Goal: Information Seeking & Learning: Learn about a topic

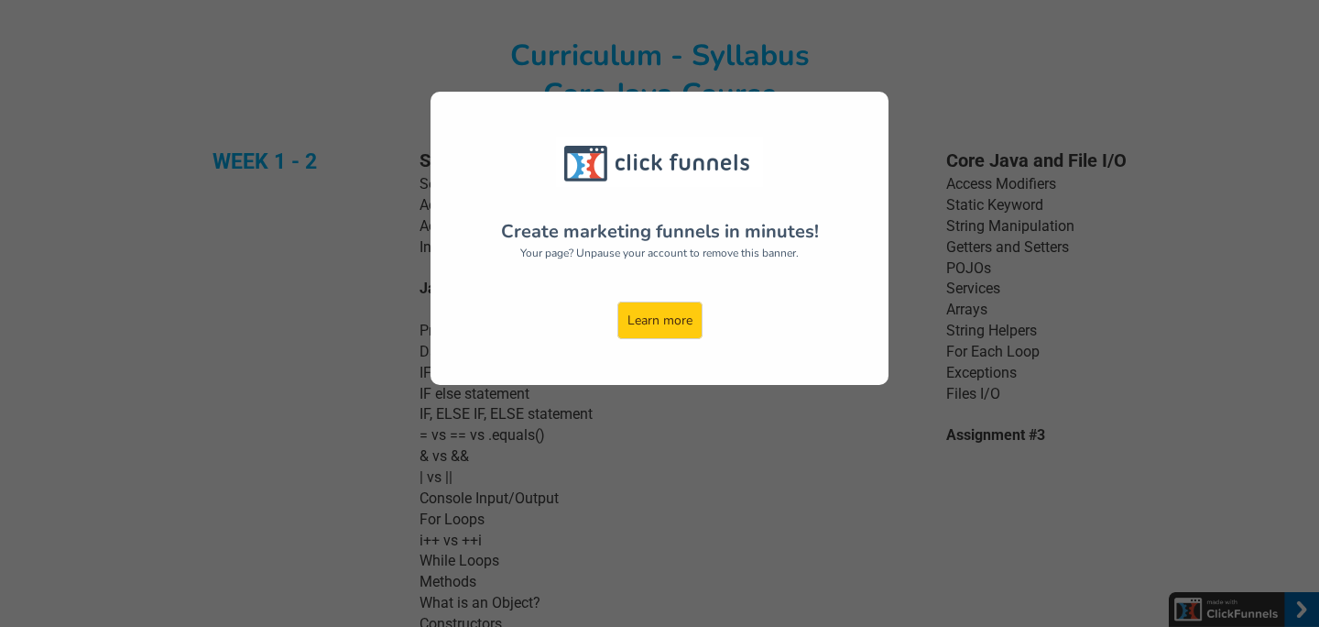
click at [705, 405] on div "Create marketing funnels in minutes! Your page? Unpause your account to remove …" at bounding box center [659, 313] width 1319 height 627
click at [715, 393] on div "Create marketing funnels in minutes! Your page? Unpause your account to remove …" at bounding box center [659, 313] width 1319 height 627
click at [679, 322] on link "Learn more" at bounding box center [659, 320] width 85 height 38
click at [227, 137] on div "Create marketing funnels in minutes! Your page? Unpause your account to remove …" at bounding box center [659, 313] width 1319 height 627
click at [377, 299] on div "Create marketing funnels in minutes! Your page? Unpause your account to remove …" at bounding box center [659, 313] width 1319 height 627
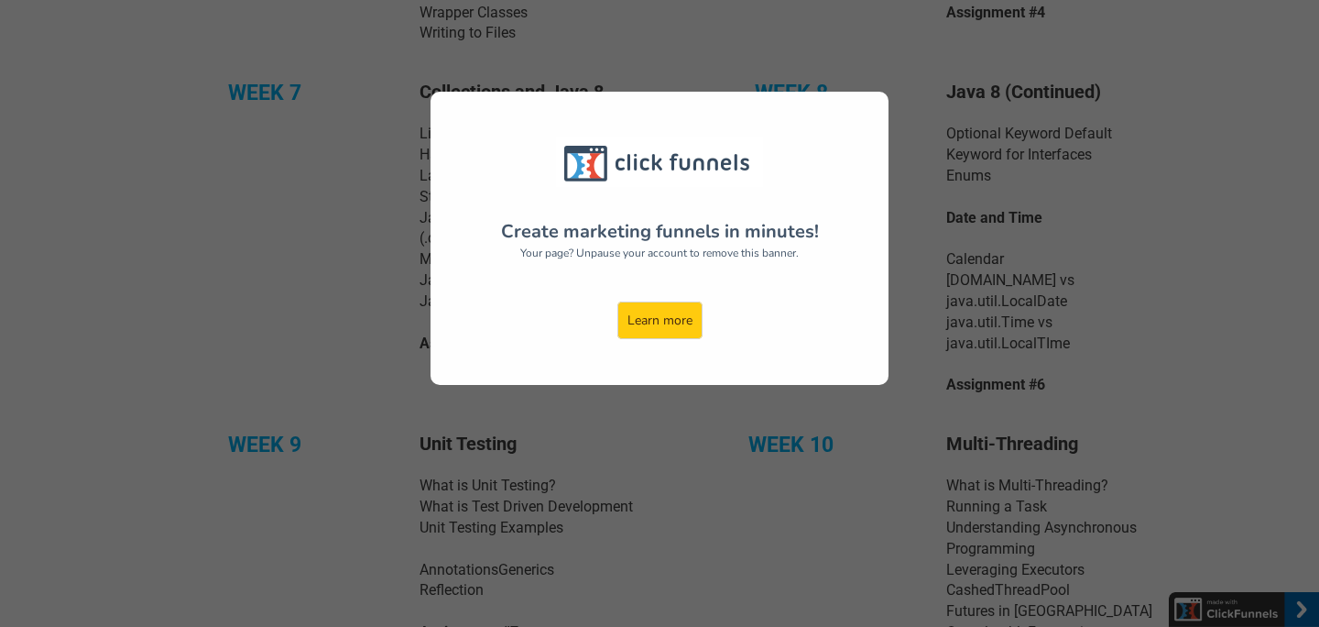
scroll to position [957, 0]
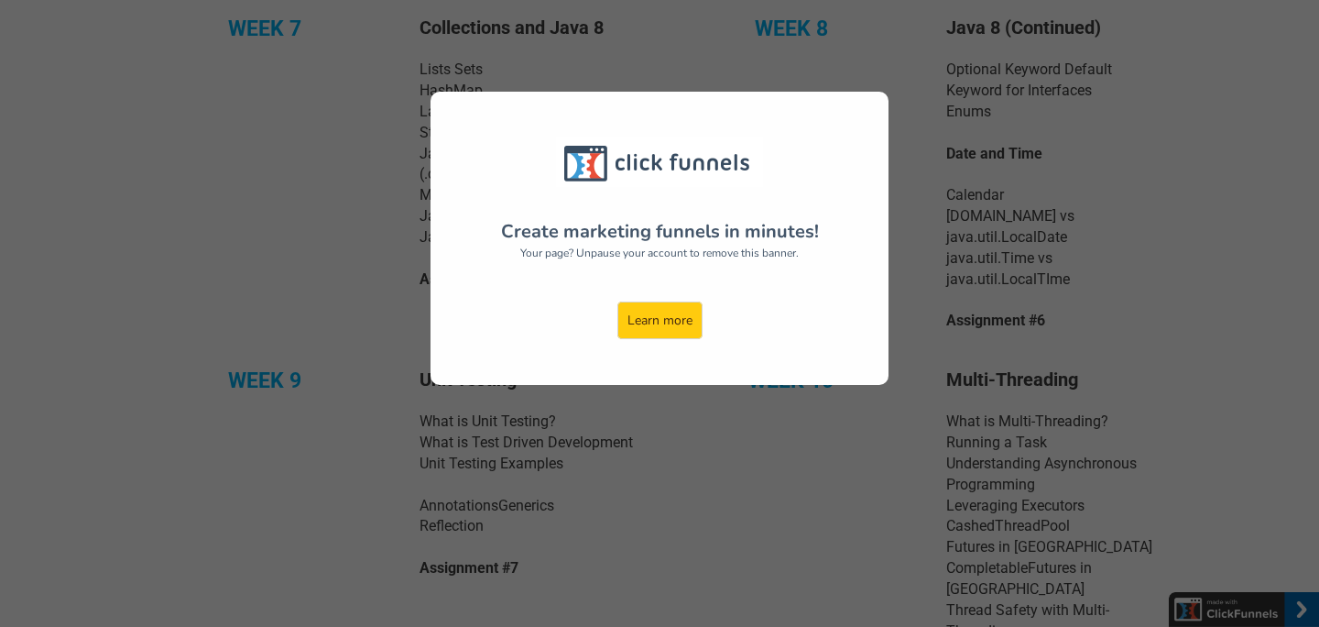
click at [377, 299] on div "Create marketing funnels in minutes! Your page? Unpause your account to remove …" at bounding box center [659, 313] width 1319 height 627
click at [408, 254] on div "Create marketing funnels in minutes! Your page? Unpause your account to remove …" at bounding box center [659, 313] width 1319 height 627
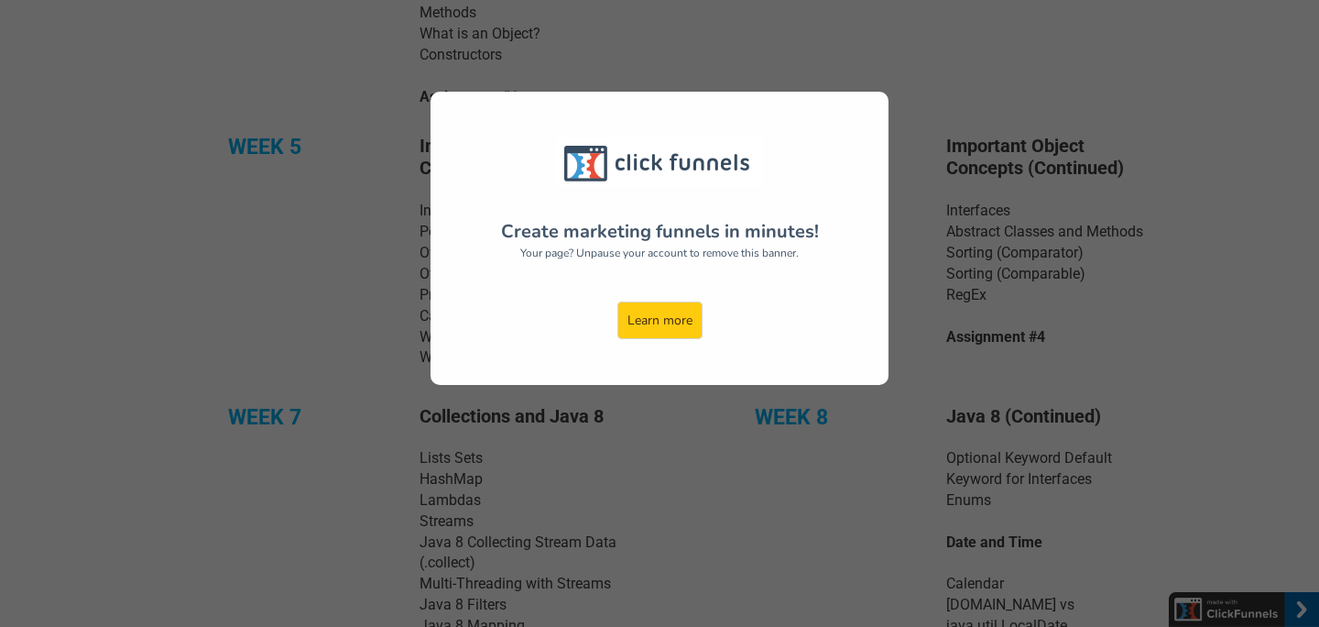
scroll to position [570, 0]
click at [684, 322] on link "Learn more" at bounding box center [659, 320] width 85 height 38
click at [733, 136] on div "Create marketing funnels in minutes! Your page? Unpause your account to remove …" at bounding box center [660, 238] width 458 height 293
click at [169, 142] on div "Create marketing funnels in minutes! Your page? Unpause your account to remove …" at bounding box center [659, 313] width 1319 height 627
click at [119, 153] on div "Create marketing funnels in minutes! Your page? Unpause your account to remove …" at bounding box center [659, 313] width 1319 height 627
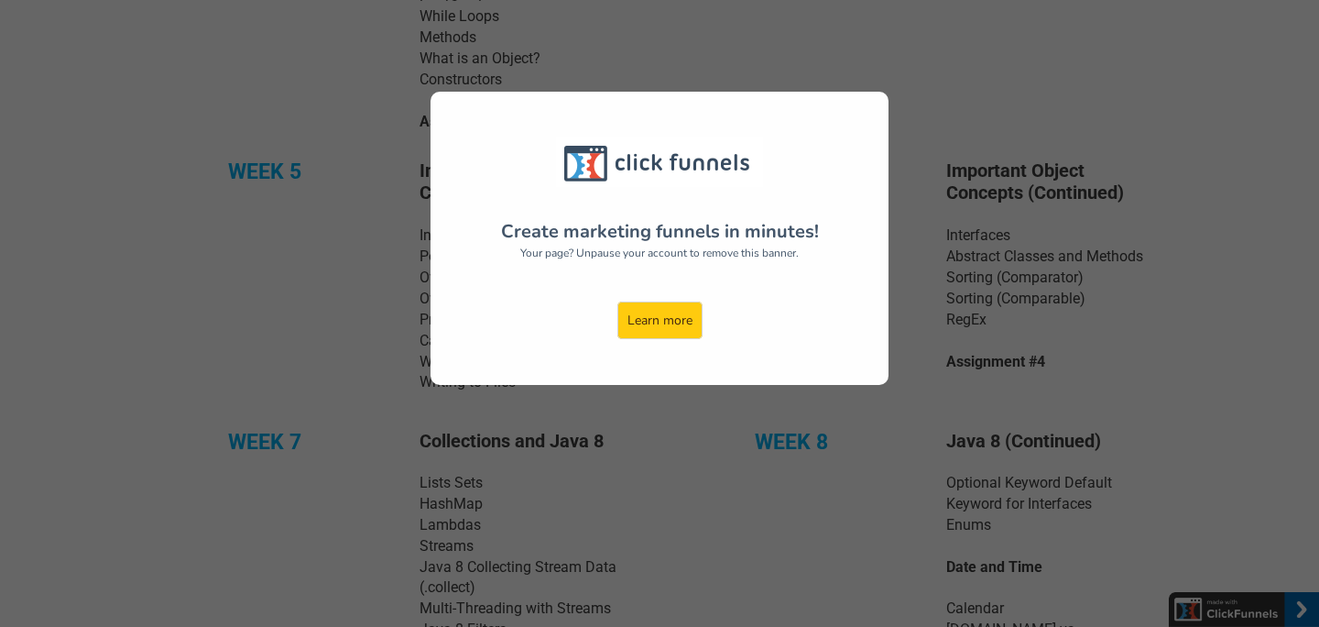
scroll to position [545, 0]
click at [348, 255] on div "Create marketing funnels in minutes! Your page? Unpause your account to remove …" at bounding box center [659, 313] width 1319 height 627
click at [363, 235] on div "Create marketing funnels in minutes! Your page? Unpause your account to remove …" at bounding box center [659, 313] width 1319 height 627
click at [444, 167] on div "Create marketing funnels in minutes! Your page? Unpause your account to remove …" at bounding box center [660, 238] width 458 height 293
click at [357, 173] on div "Create marketing funnels in minutes! Your page? Unpause your account to remove …" at bounding box center [659, 313] width 1319 height 627
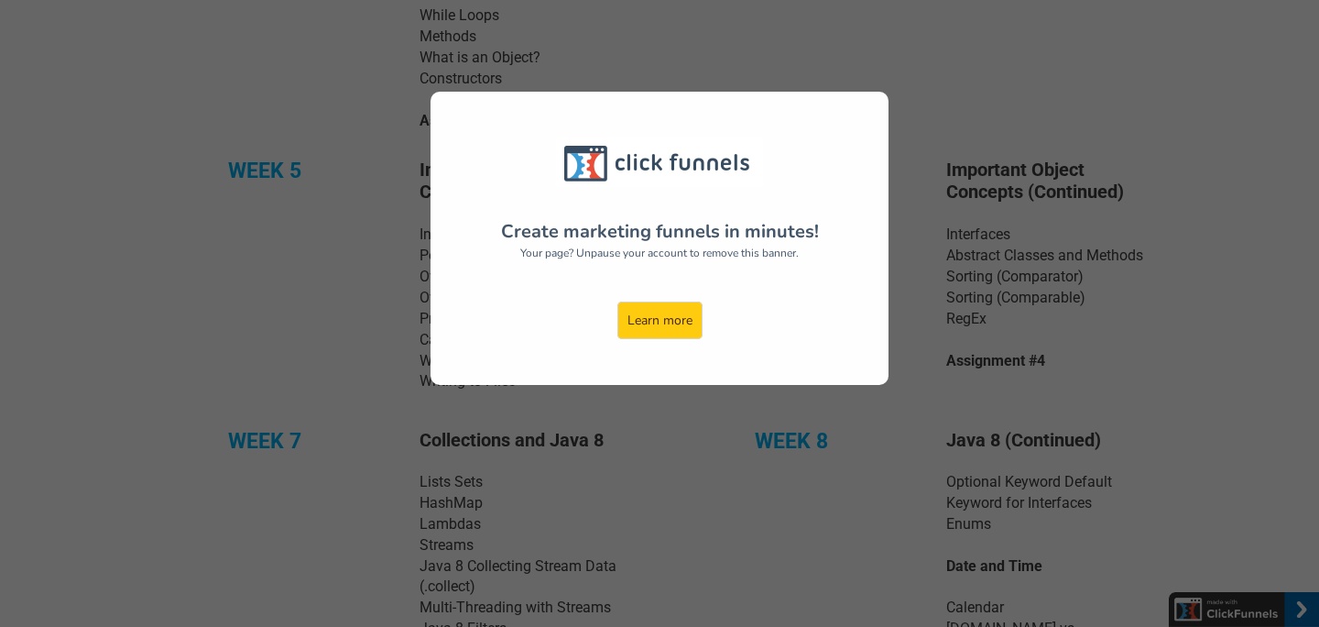
click at [411, 129] on div "Create marketing funnels in minutes! Your page? Unpause your account to remove …" at bounding box center [659, 313] width 1319 height 627
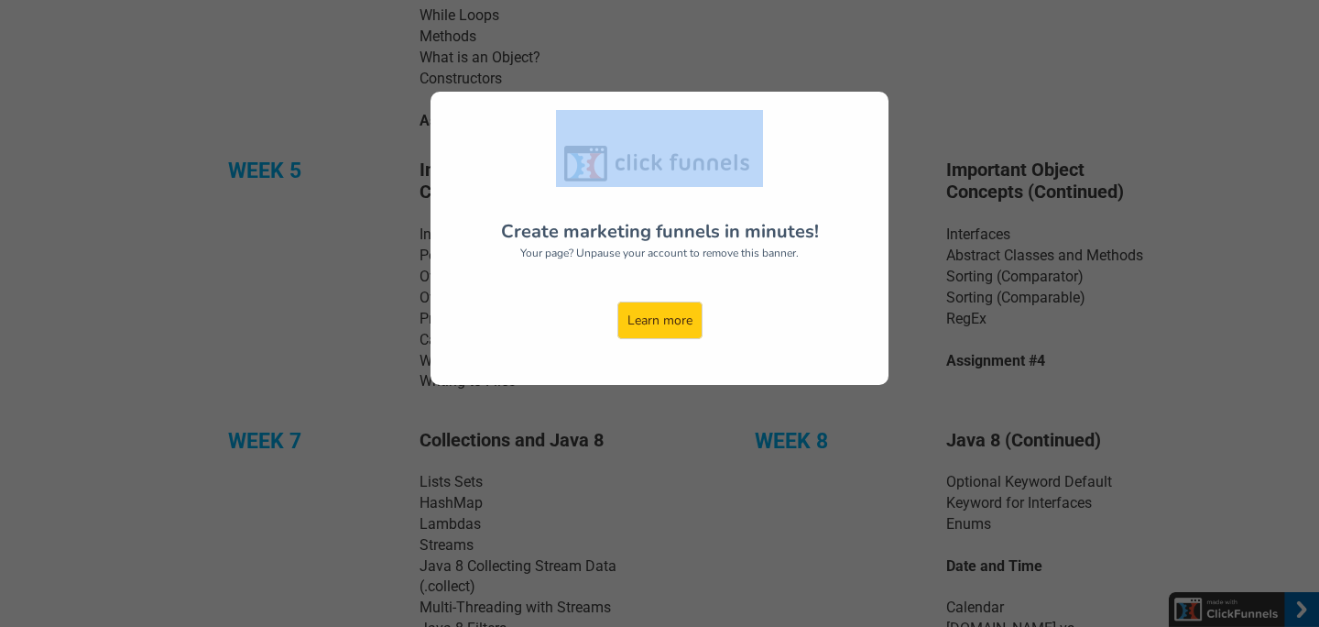
drag, startPoint x: 541, startPoint y: 138, endPoint x: 745, endPoint y: 157, distance: 205.1
click at [745, 158] on div "Create marketing funnels in minutes! Your page? Unpause your account to remove …" at bounding box center [660, 238] width 458 height 293
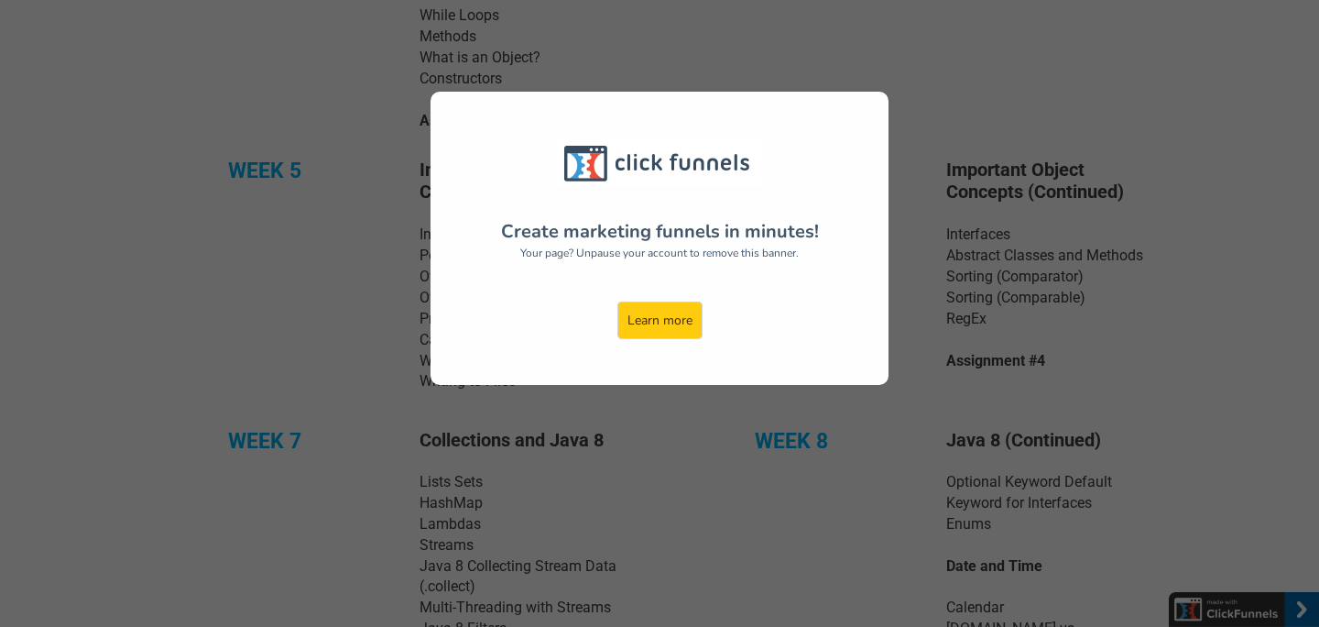
click at [766, 205] on div "Create marketing funnels in minutes! Your page? Unpause your account to remove …" at bounding box center [660, 238] width 458 height 293
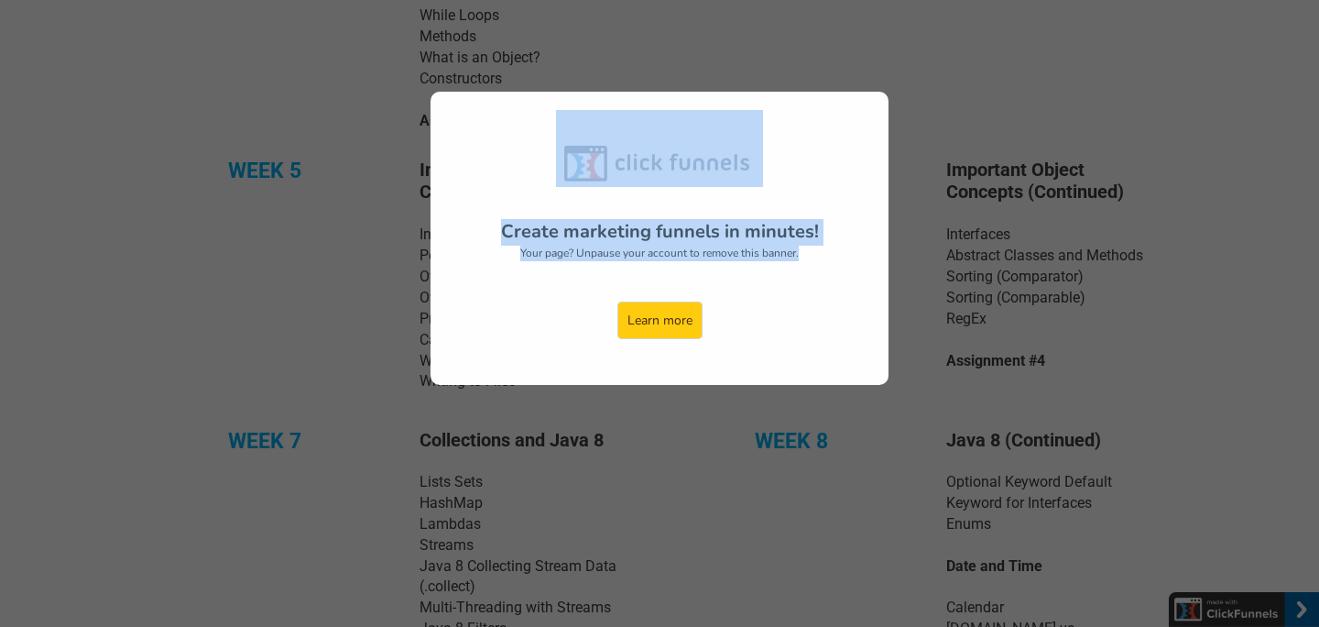
drag, startPoint x: 836, startPoint y: 270, endPoint x: 394, endPoint y: 155, distance: 457.3
click at [394, 157] on div "Create marketing funnels in minutes! Your page? Unpause your account to remove …" at bounding box center [659, 313] width 1319 height 627
click at [394, 155] on div "Create marketing funnels in minutes! Your page? Unpause your account to remove …" at bounding box center [659, 313] width 1319 height 627
drag, startPoint x: 488, startPoint y: 119, endPoint x: 893, endPoint y: 333, distance: 457.8
click at [893, 333] on div "Create marketing funnels in minutes! Your page? Unpause your account to remove …" at bounding box center [659, 313] width 1319 height 627
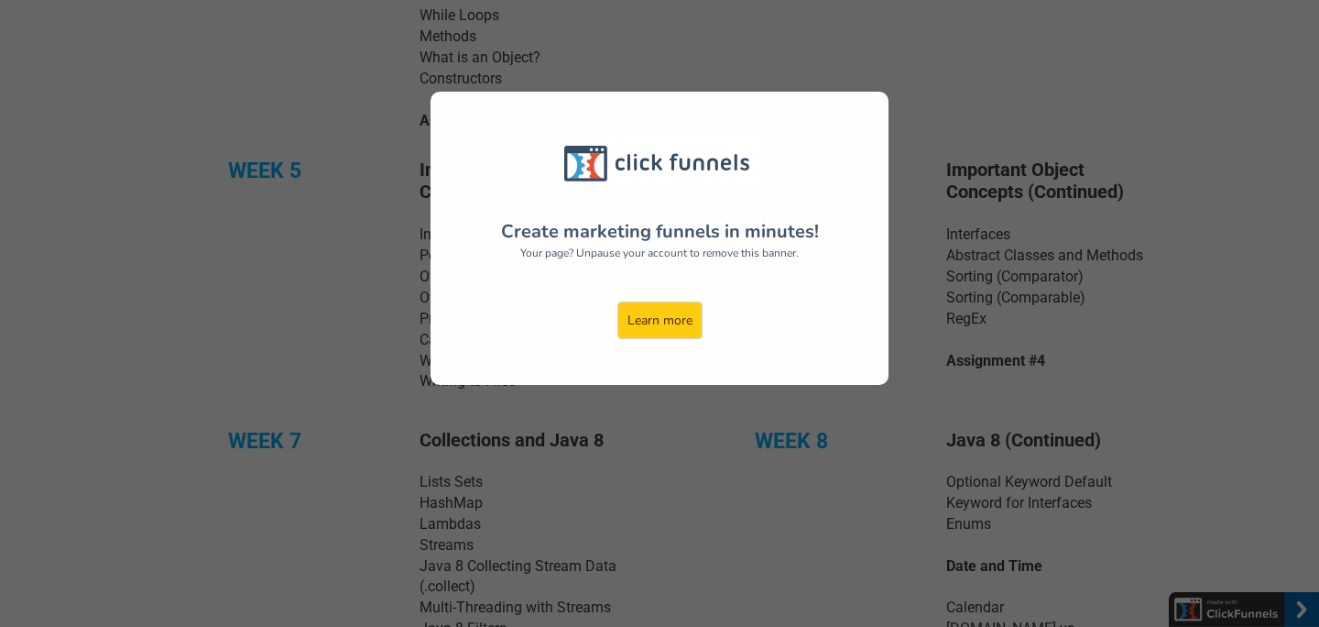
click at [841, 353] on div "Create marketing funnels in minutes! Your page? Unpause your account to remove …" at bounding box center [660, 238] width 458 height 293
click at [693, 312] on link "Learn more" at bounding box center [659, 320] width 85 height 38
click at [705, 276] on div "Create marketing funnels in minutes! Your page? Unpause your account to remove …" at bounding box center [660, 238] width 458 height 293
click at [338, 353] on div "Create marketing funnels in minutes! Your page? Unpause your account to remove …" at bounding box center [659, 313] width 1319 height 627
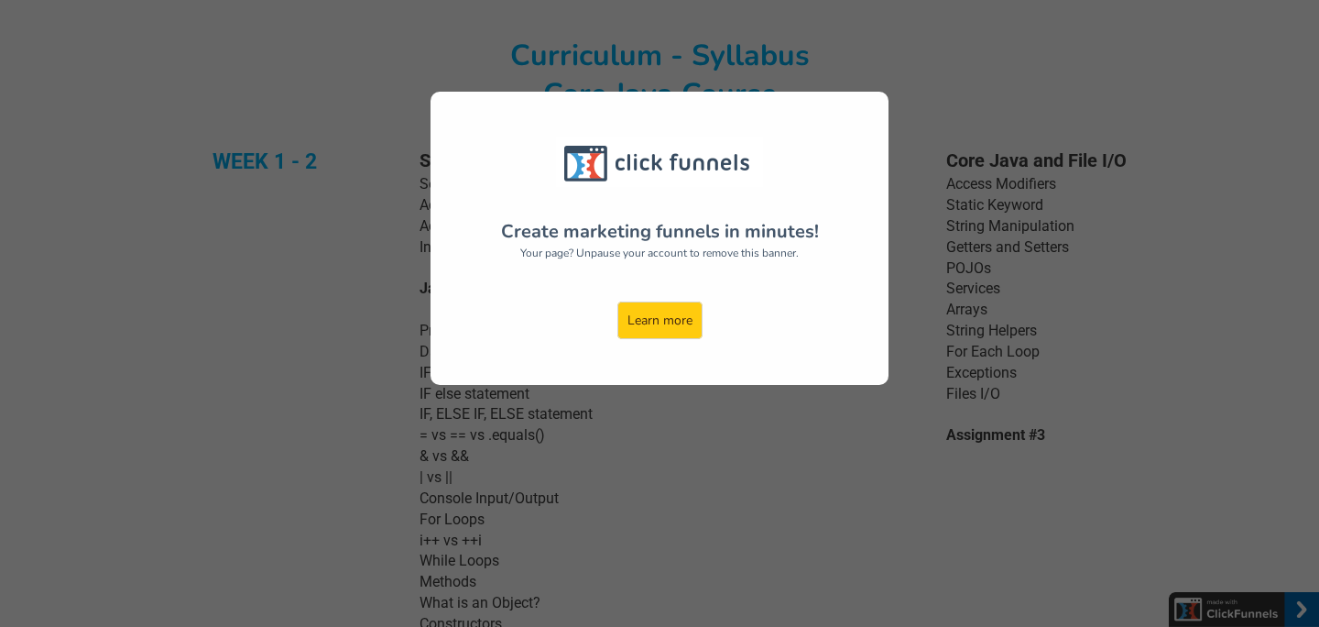
scroll to position [543, 0]
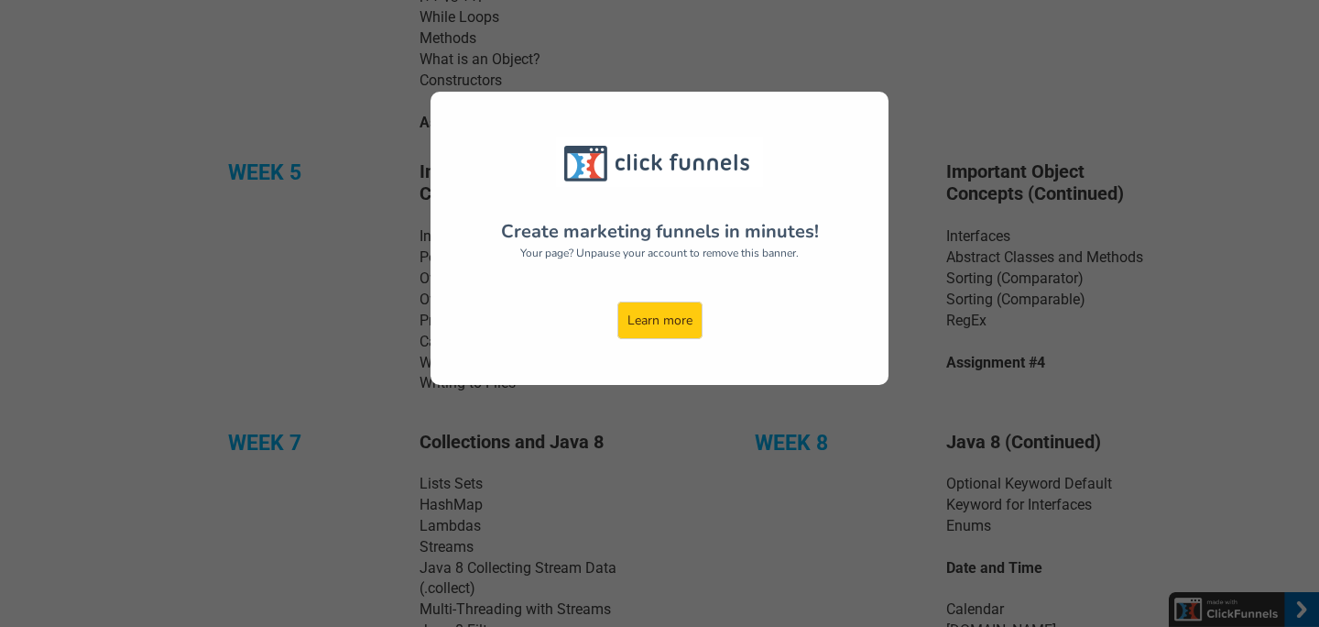
click at [59, 133] on div "Create marketing funnels in minutes! Your page? Unpause your account to remove …" at bounding box center [659, 313] width 1319 height 627
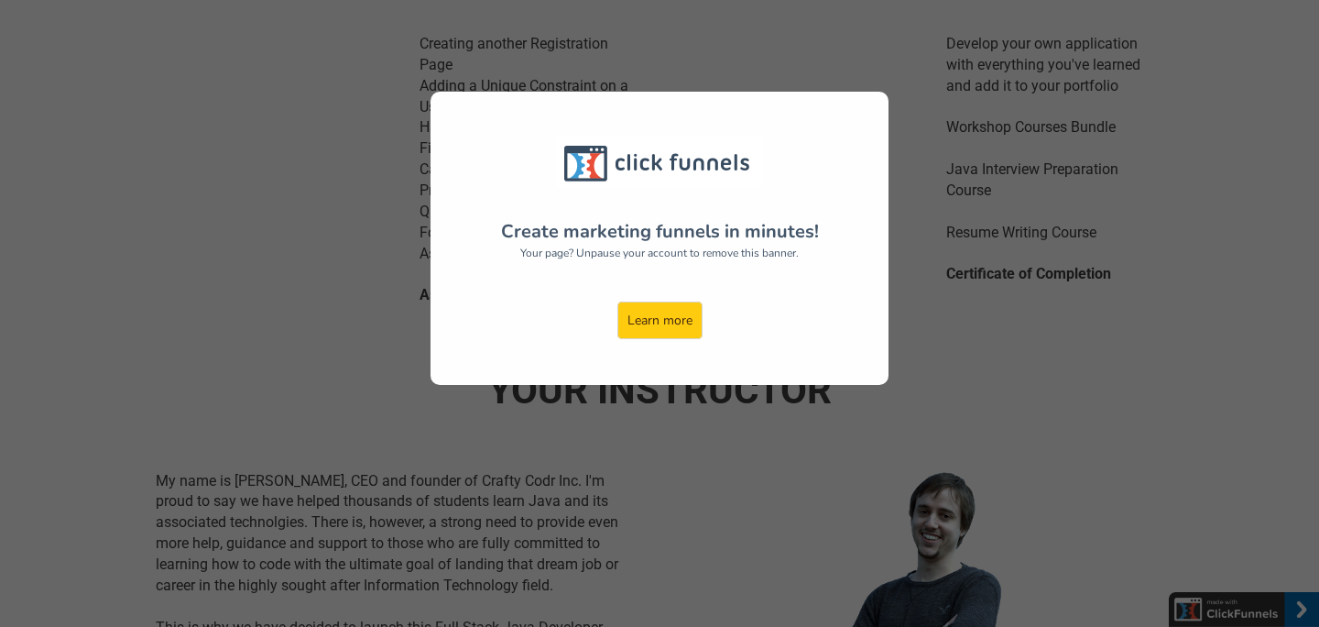
scroll to position [3244, 0]
